Goal: Check status: Check status

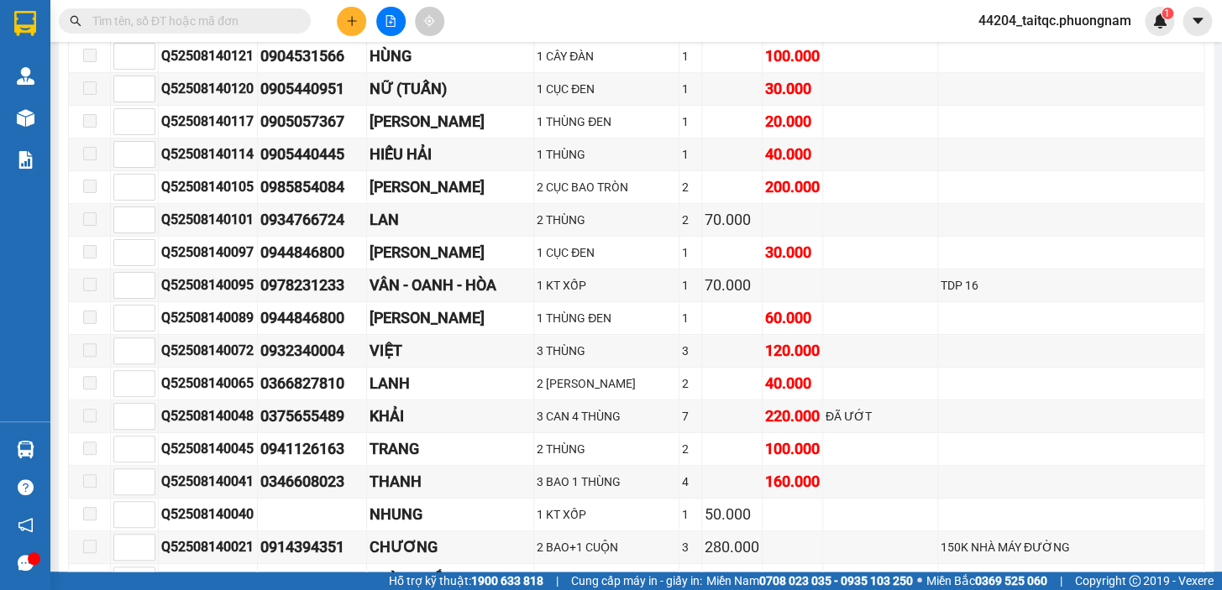
click at [253, 22] on input "text" at bounding box center [191, 21] width 198 height 18
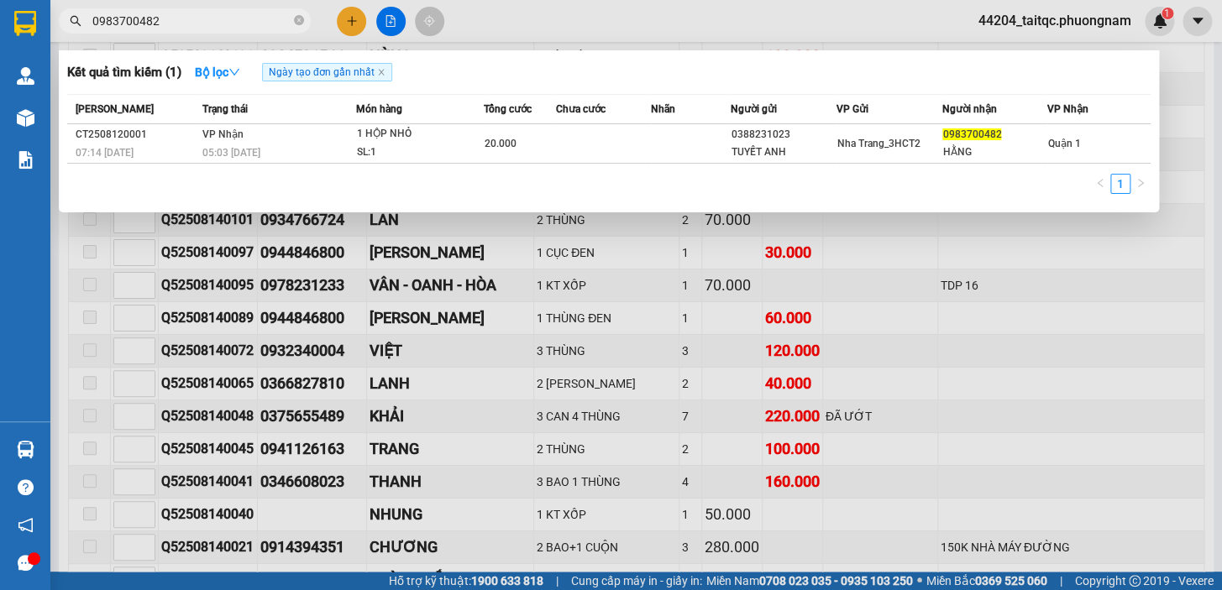
type input "0983700482"
click at [305, 72] on span "Ngày tạo đơn gần nhất" at bounding box center [327, 72] width 130 height 18
click at [445, 170] on div "[PERSON_NAME] thái Món hàng Tổng cước Chưa cước Nhãn Người gửi VP Gửi Người nhậ…" at bounding box center [608, 149] width 1083 height 110
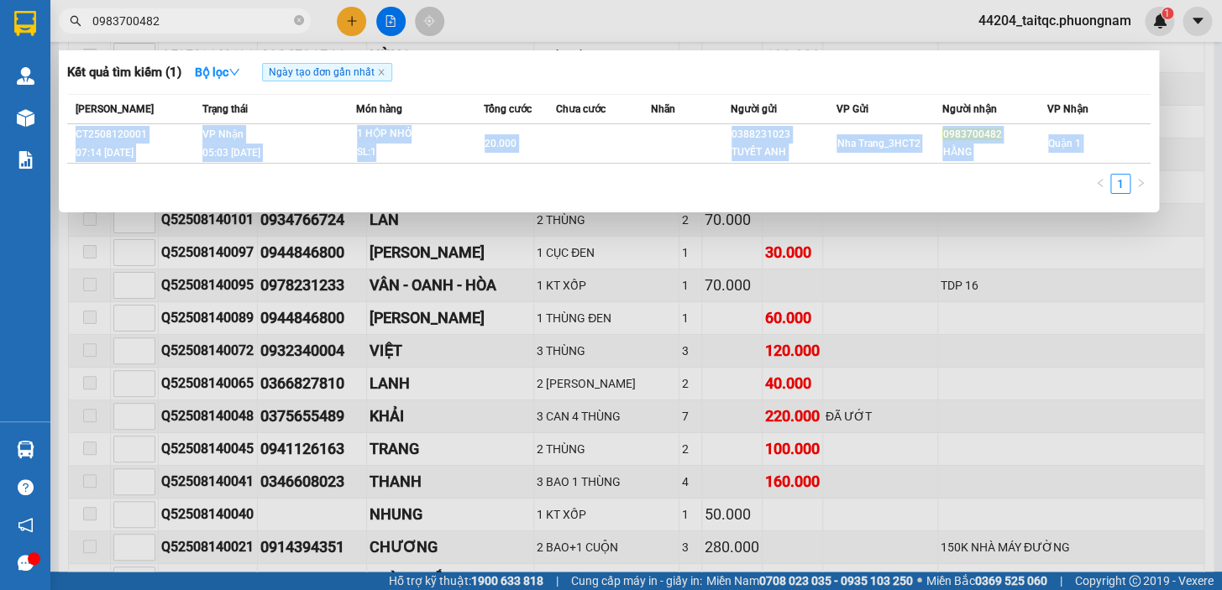
click at [445, 170] on div "[PERSON_NAME] thái Món hàng Tổng cước Chưa cước Nhãn Người gửi VP Gửi Người nhậ…" at bounding box center [608, 149] width 1083 height 110
click at [480, 186] on div "1" at bounding box center [608, 189] width 1083 height 30
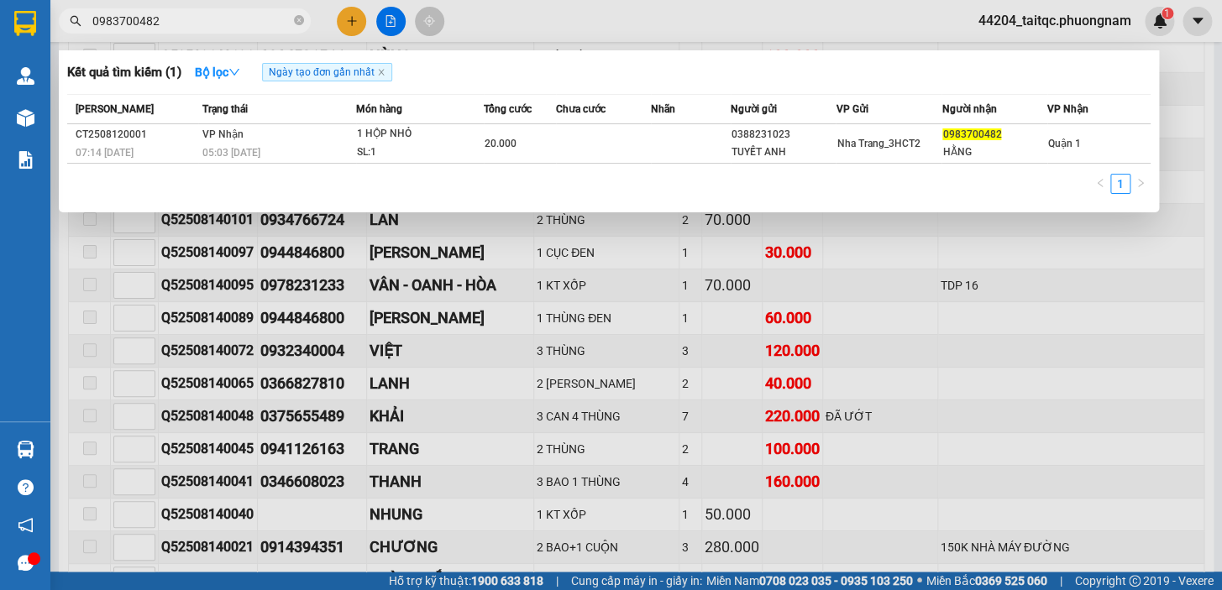
click at [481, 186] on div "1" at bounding box center [608, 189] width 1083 height 30
click at [423, 181] on div "1" at bounding box center [608, 189] width 1083 height 30
click at [299, 21] on icon "close-circle" at bounding box center [299, 20] width 10 height 10
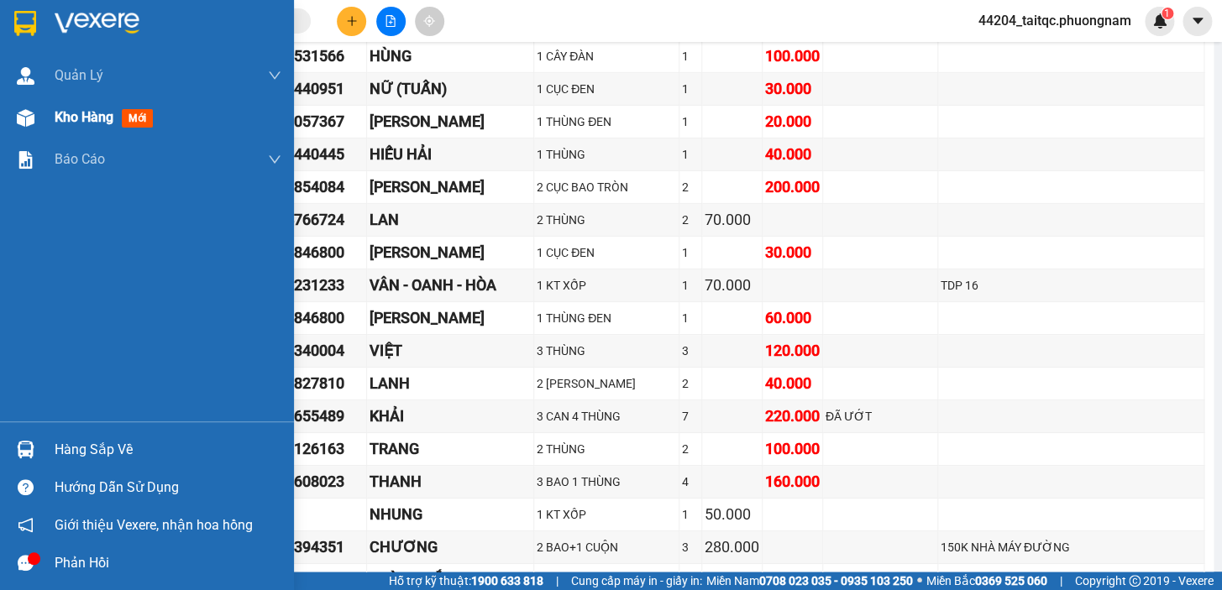
click at [29, 116] on img at bounding box center [26, 118] width 18 height 18
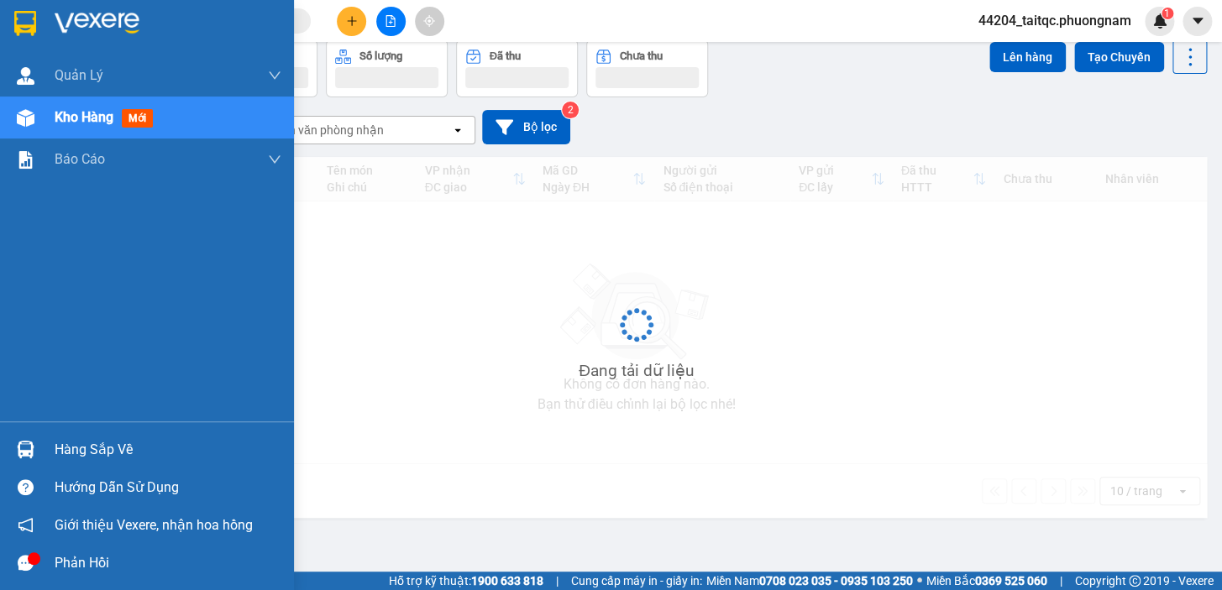
scroll to position [76, 0]
